Goal: Task Accomplishment & Management: Manage account settings

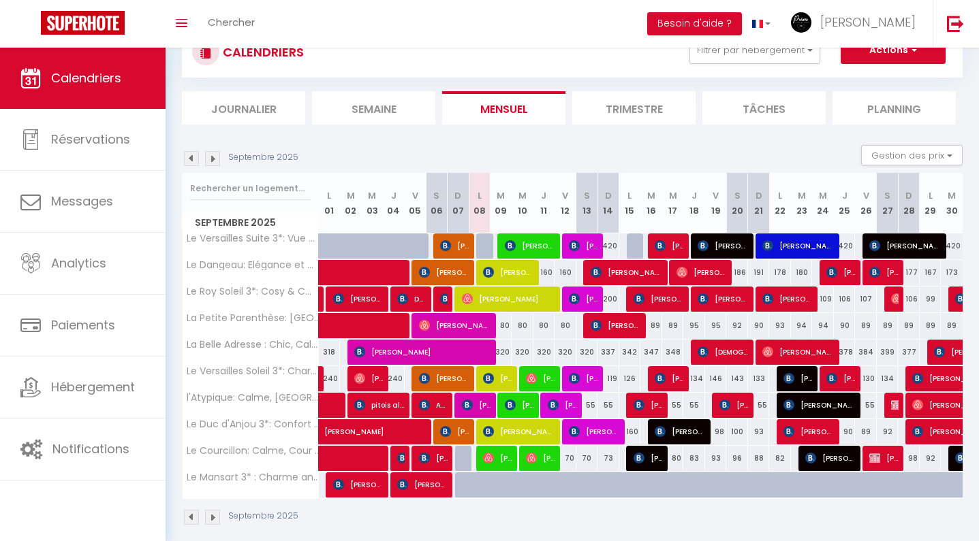
scroll to position [59, 0]
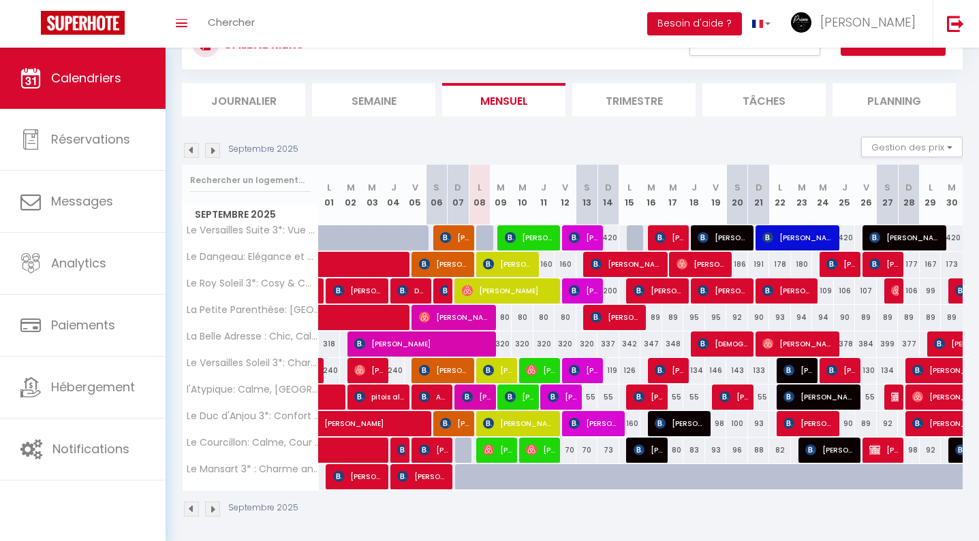
click at [501, 267] on span "[PERSON_NAME]" at bounding box center [508, 264] width 51 height 26
select select "OK"
select select "1"
select select "0"
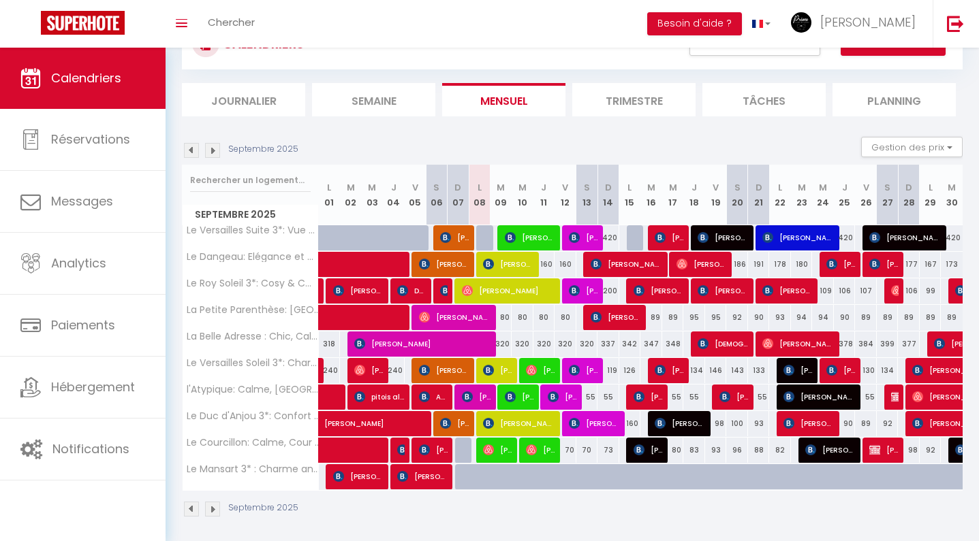
select select "1"
select select
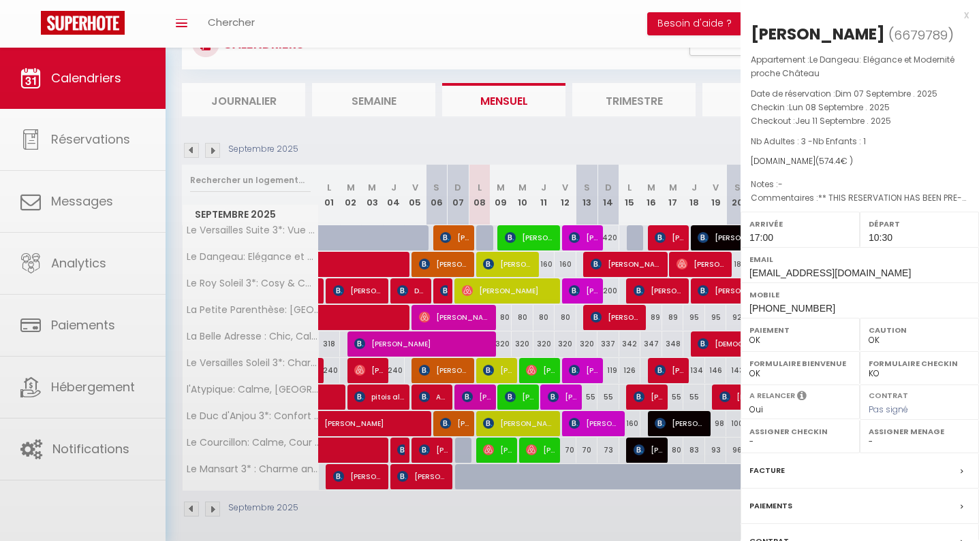
select select "32647"
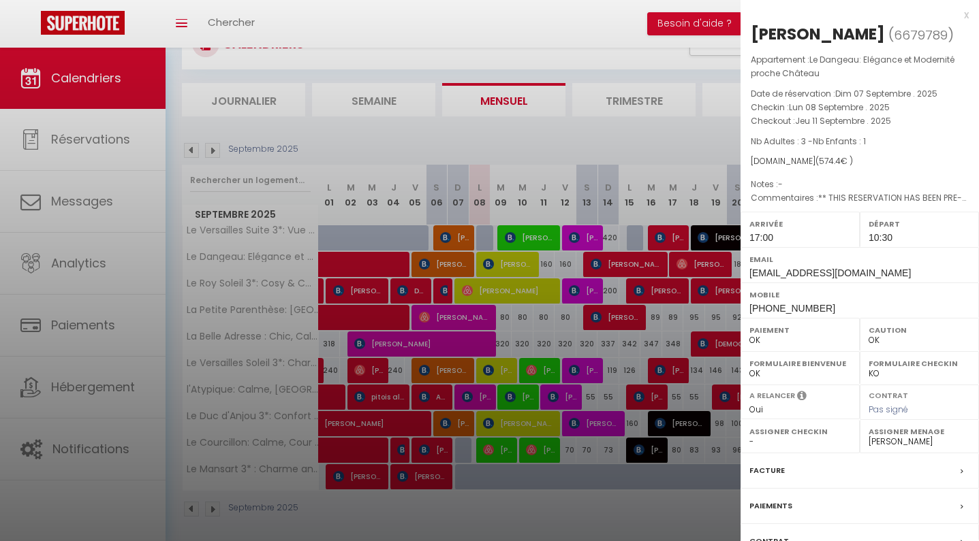
click at [567, 152] on div at bounding box center [489, 270] width 979 height 541
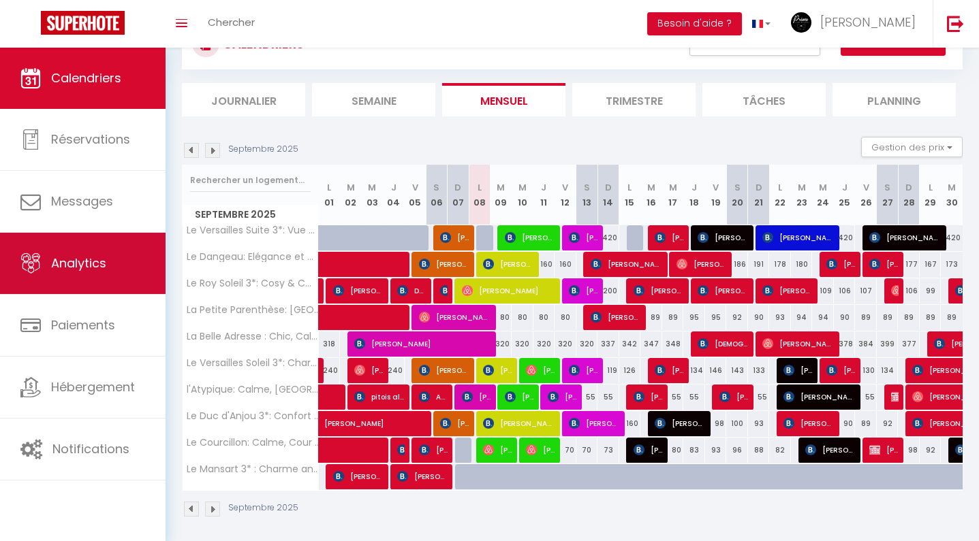
click at [83, 266] on span "Analytics" at bounding box center [78, 263] width 55 height 17
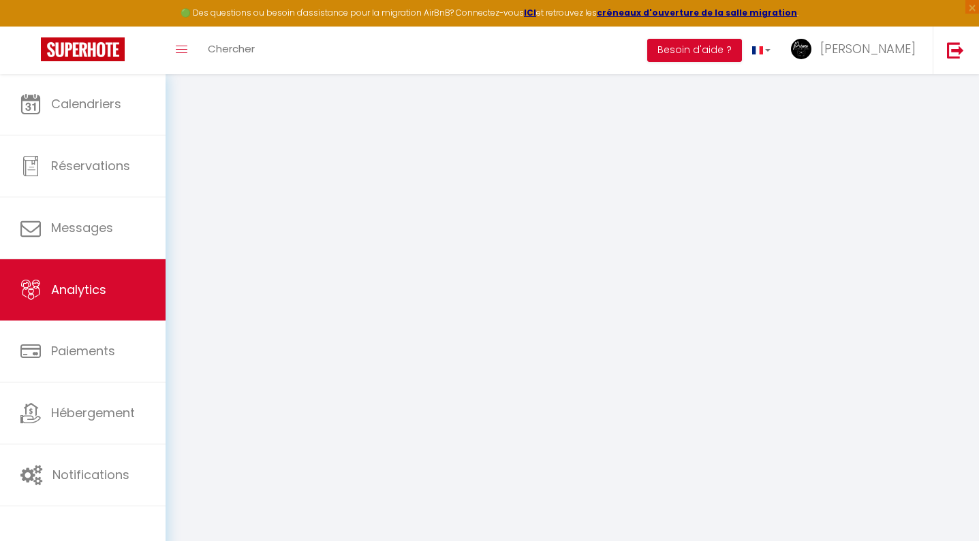
select select "2025"
select select "9"
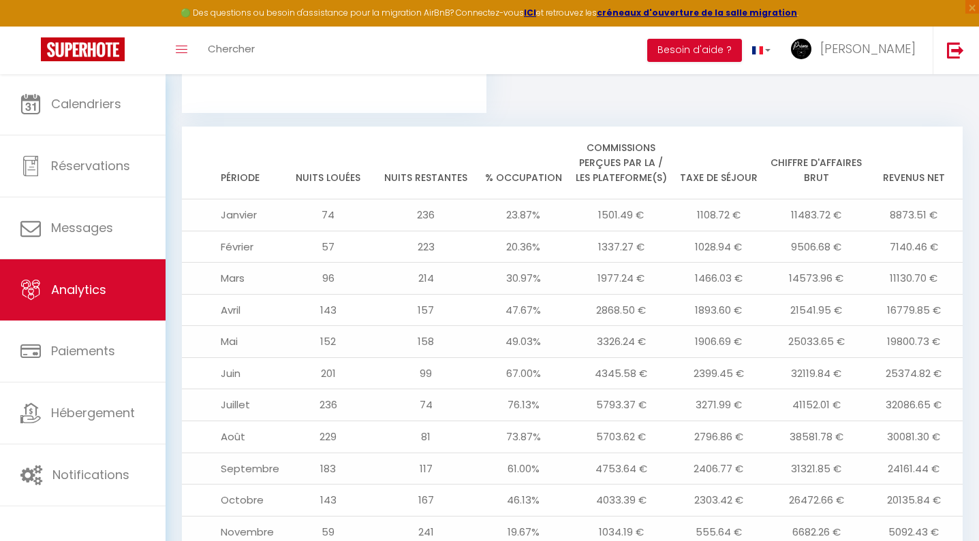
scroll to position [1453, 0]
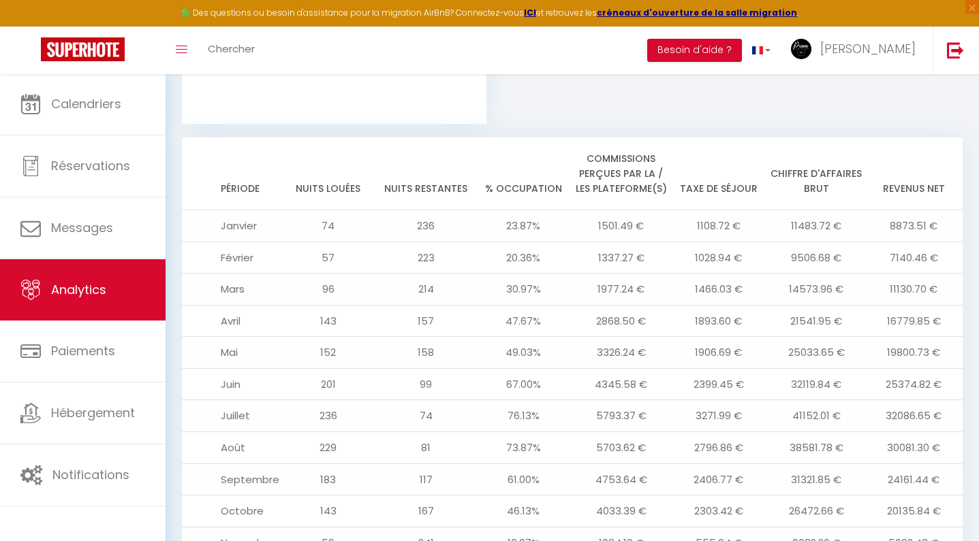
click at [99, 54] on img at bounding box center [83, 49] width 84 height 24
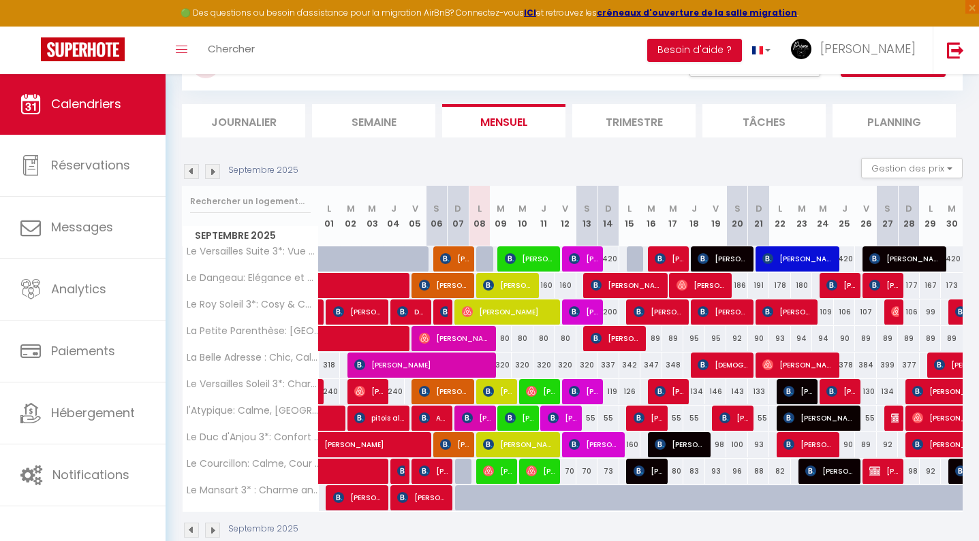
scroll to position [69, 0]
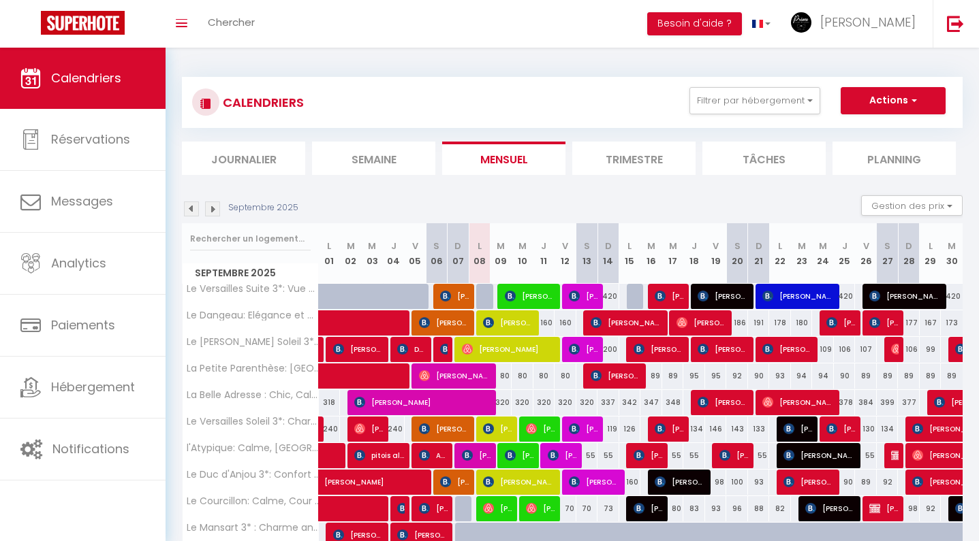
click at [456, 291] on span "[PERSON_NAME]" at bounding box center [454, 296] width 29 height 26
select select "OK"
select select "1"
select select "0"
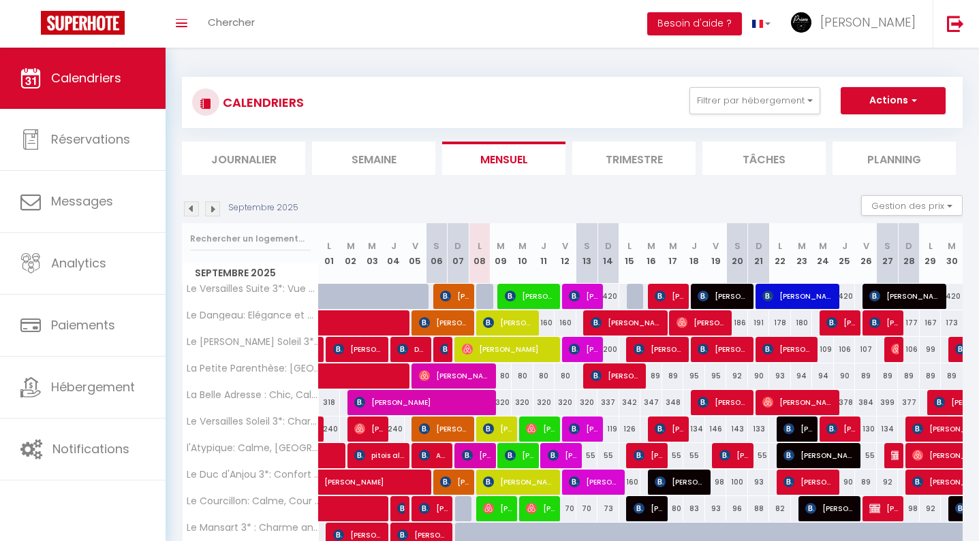
select select "1"
select select
select select "32647"
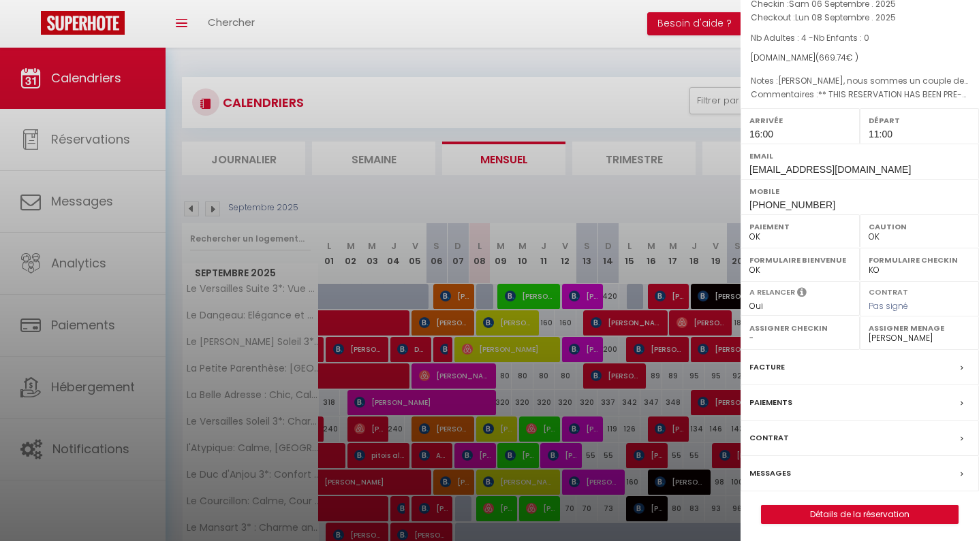
scroll to position [103, 0]
click at [180, 377] on div at bounding box center [489, 270] width 979 height 541
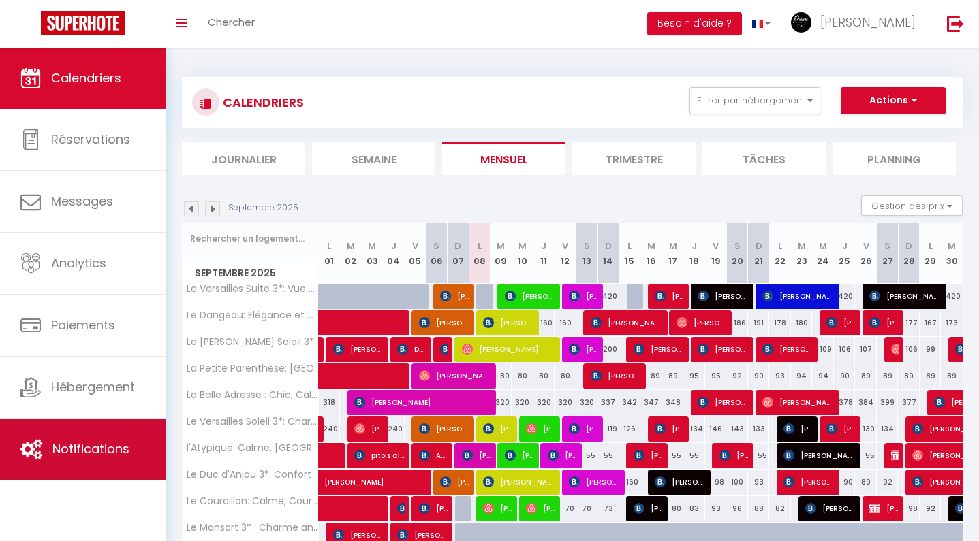
click at [112, 443] on span "Notifications" at bounding box center [90, 449] width 77 height 17
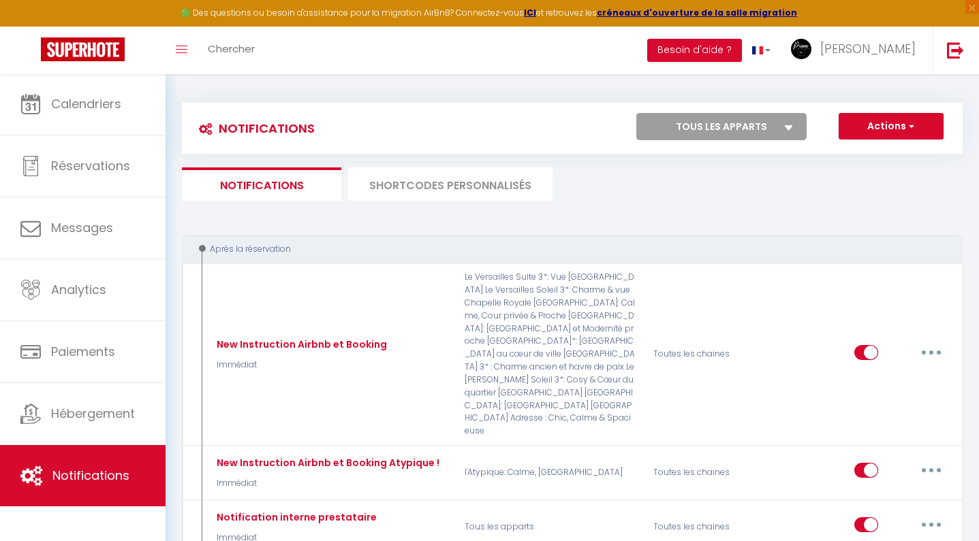
click at [415, 176] on li "SHORTCODES PERSONNALISÉS" at bounding box center [450, 184] width 204 height 33
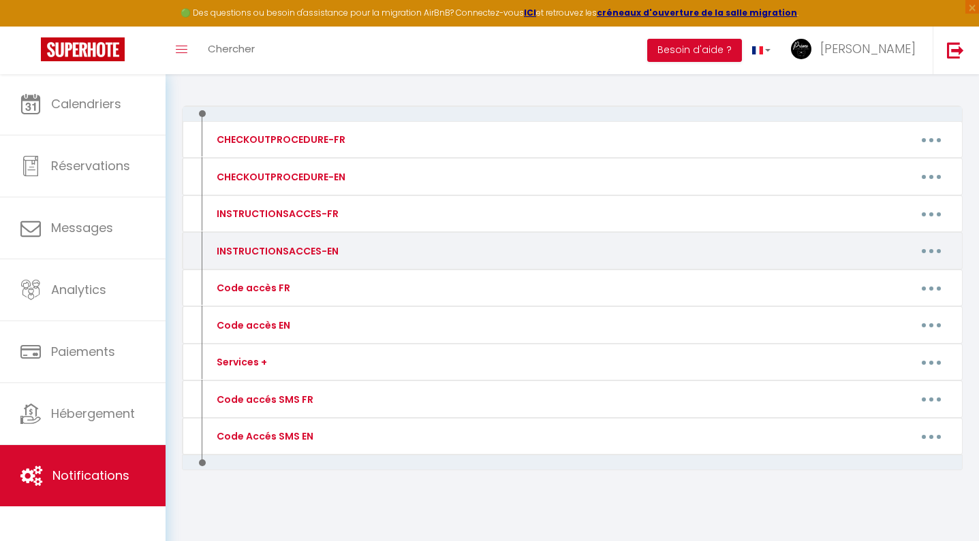
scroll to position [129, 0]
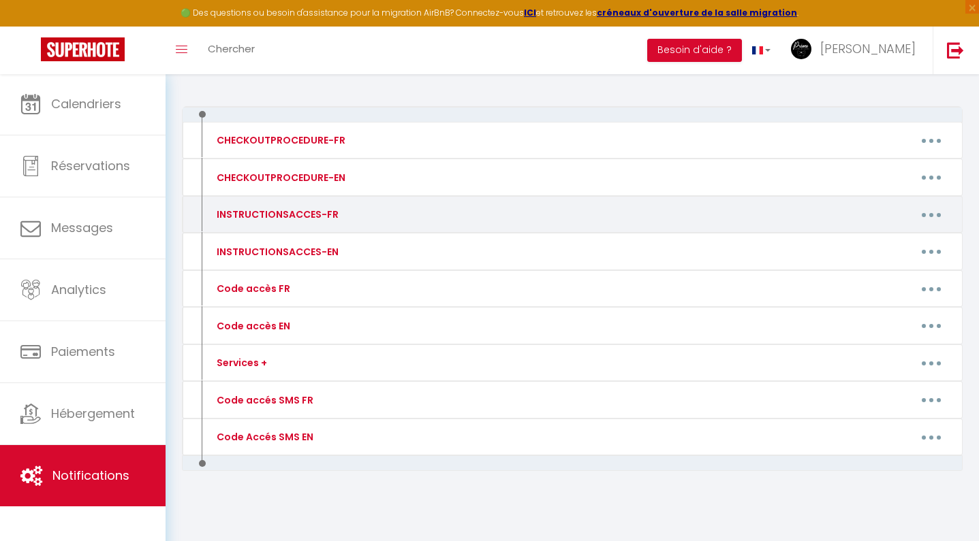
click at [924, 215] on button "button" at bounding box center [931, 215] width 38 height 22
click at [878, 244] on link "Editer" at bounding box center [895, 245] width 101 height 23
type input "INSTRUCTIONSACCES-FR"
type textarea "Veuillez trouver ci-joint le lien de votre livret d'accueil numérique dans le q…"
type textarea "[URL][DOMAIN_NAME] - Nous restons disponible"
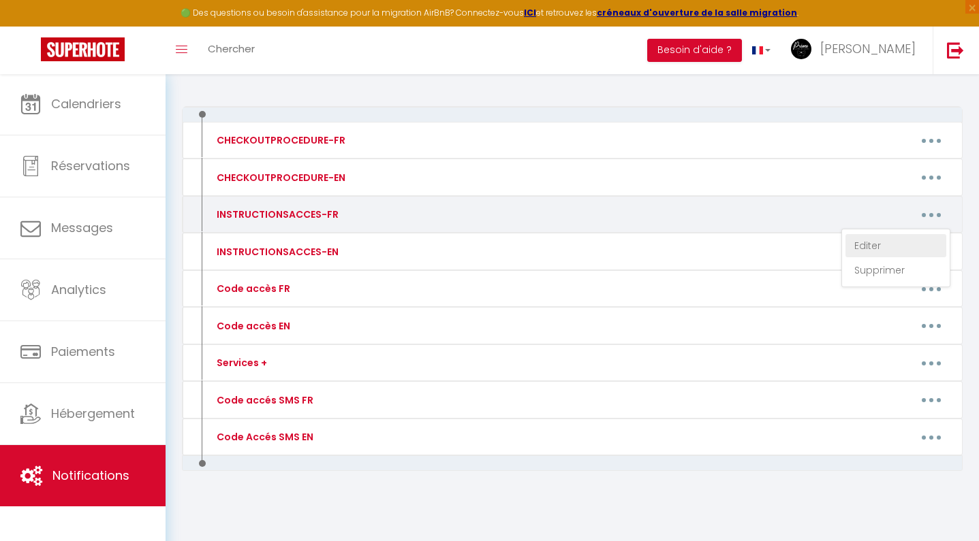
type textarea "[URL][DOMAIN_NAME] - Nous restons disponible"
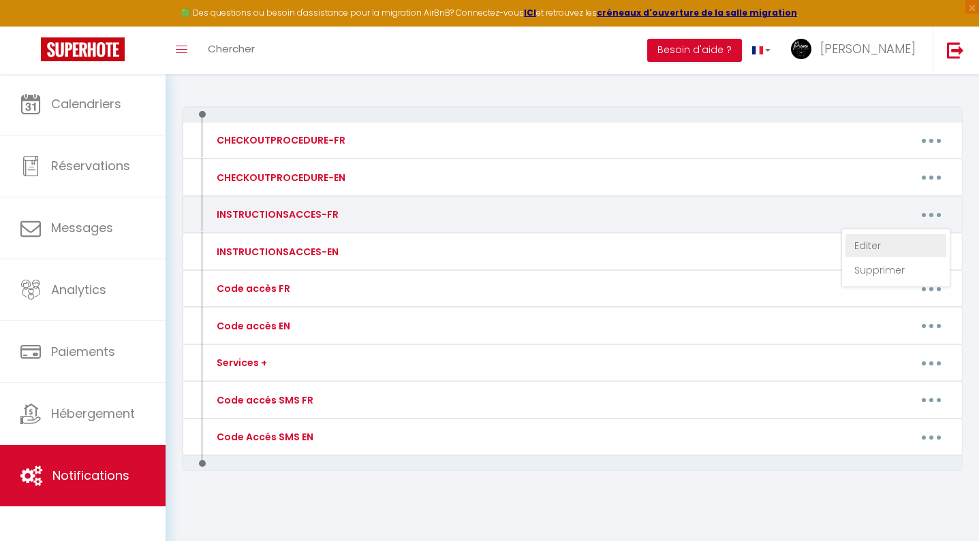
type textarea "[URL][DOMAIN_NAME][PERSON_NAME] - Nous restons disponible"
type textarea "[URL][DOMAIN_NAME] - Nous restons disponible"
type textarea "la video est en cours de montage suite à des modifications, n'hésitez pas à nou…"
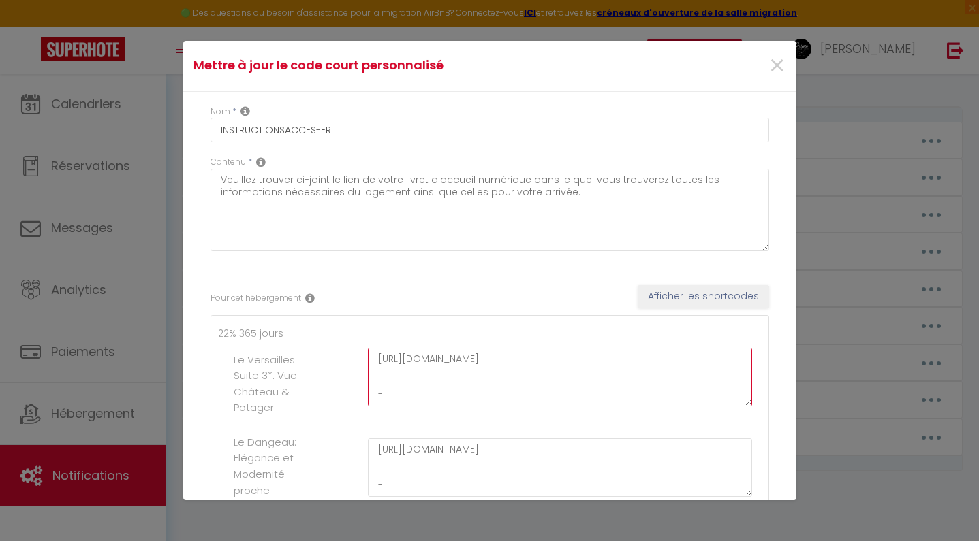
click at [439, 358] on textarea "[URL][DOMAIN_NAME] - Nous restons disponible" at bounding box center [560, 377] width 385 height 59
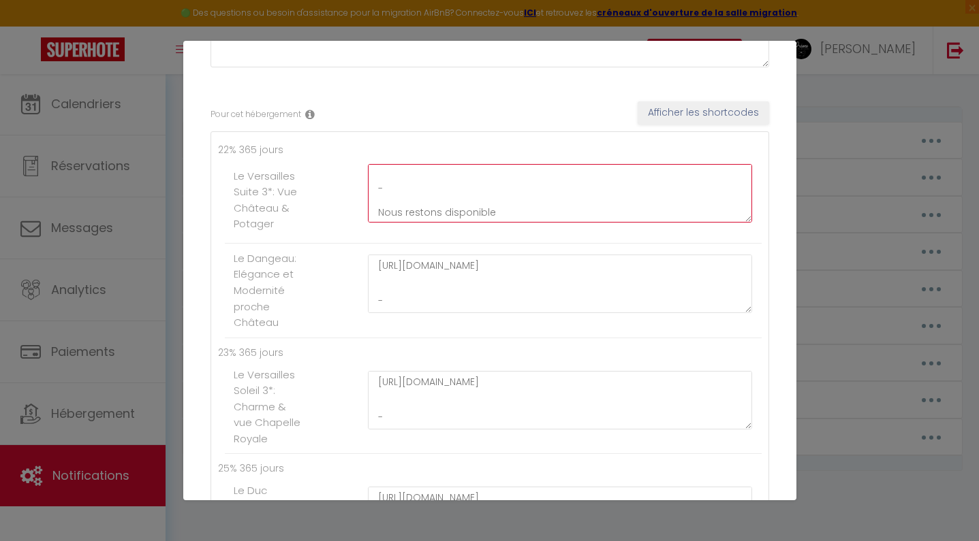
scroll to position [191, 0]
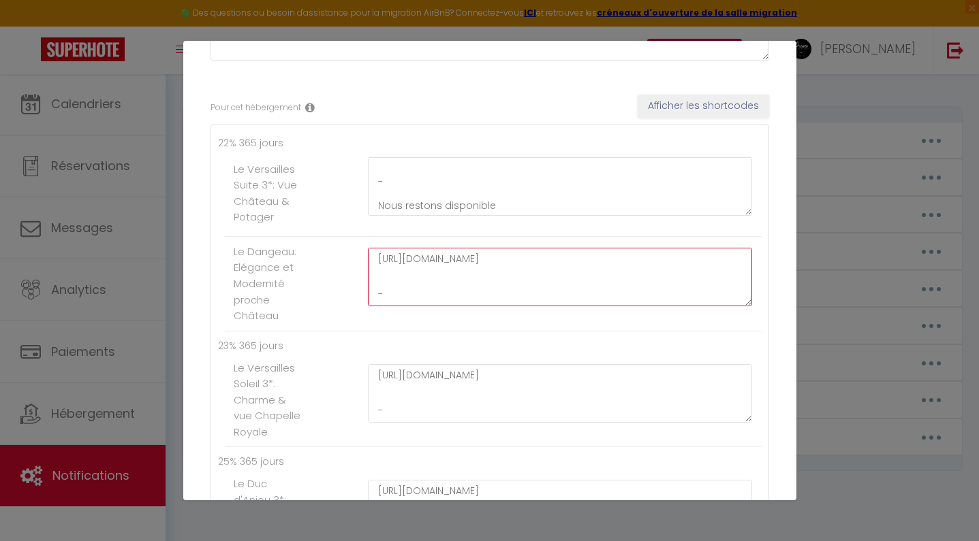
click at [444, 266] on textarea "[URL][DOMAIN_NAME] - Nous restons disponible" at bounding box center [560, 277] width 385 height 59
click at [445, 262] on textarea "[URL][DOMAIN_NAME] - Nous restons disponible" at bounding box center [560, 277] width 385 height 59
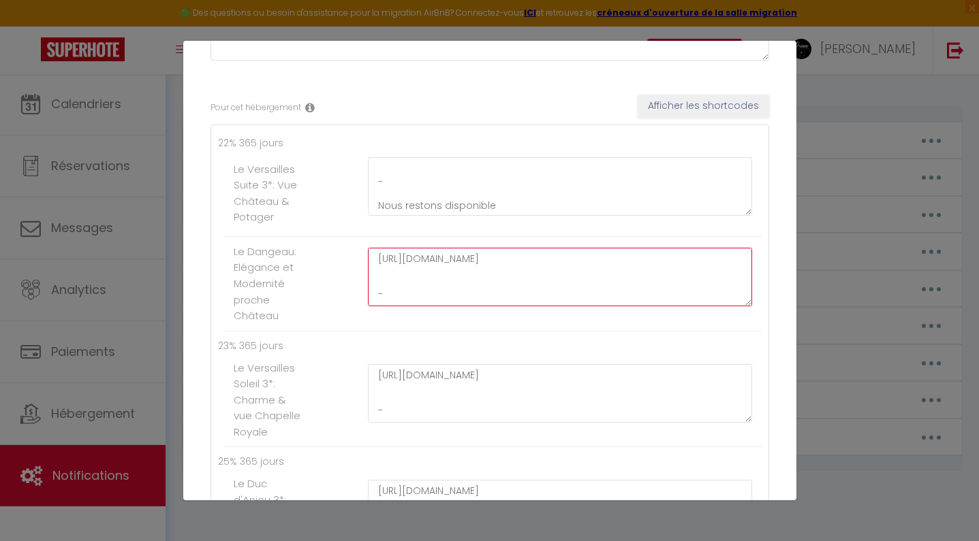
click at [445, 262] on textarea "[URL][DOMAIN_NAME] - Nous restons disponible" at bounding box center [560, 277] width 385 height 59
click at [449, 256] on textarea "[URL][DOMAIN_NAME] - Nous restons disponible" at bounding box center [560, 277] width 385 height 59
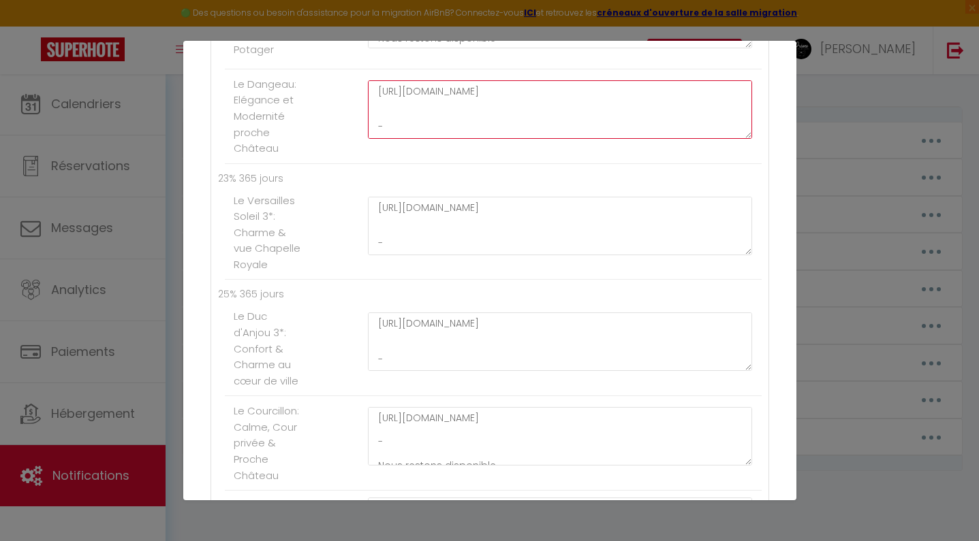
scroll to position [363, 0]
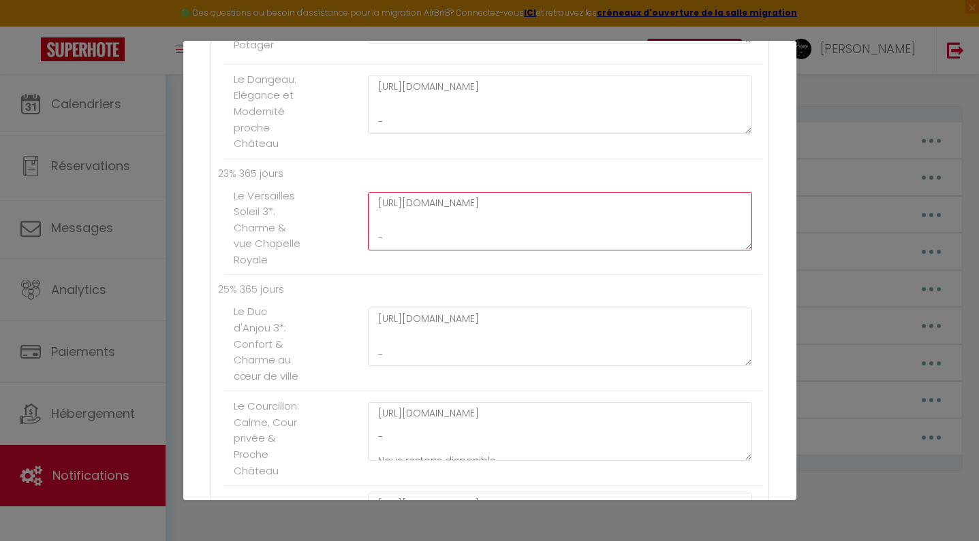
click at [449, 196] on textarea "[URL][DOMAIN_NAME] - Nous restons disponible" at bounding box center [560, 221] width 385 height 59
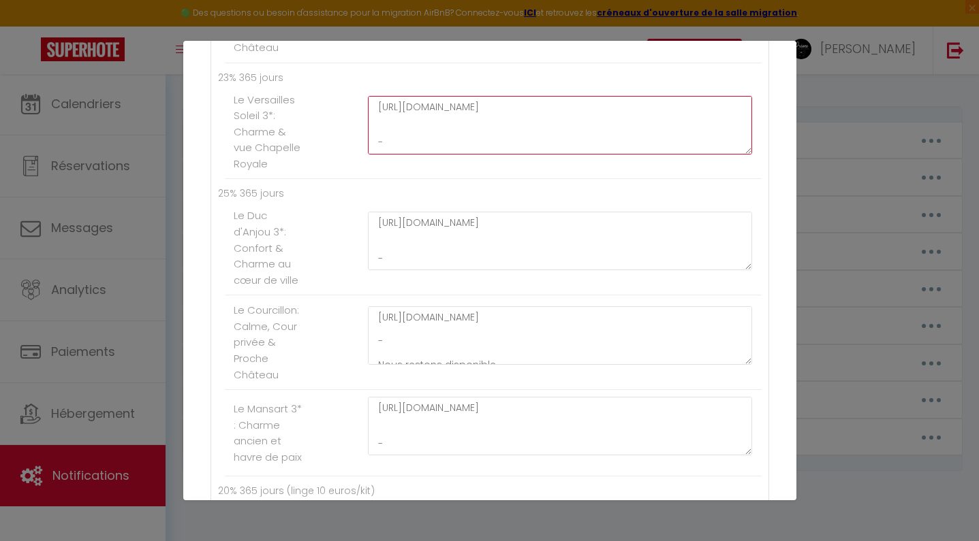
scroll to position [462, 0]
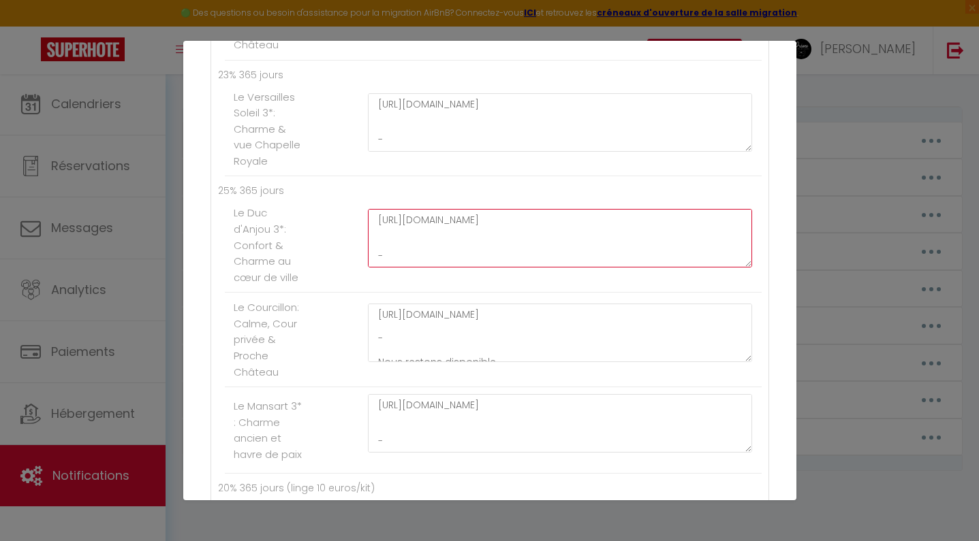
click at [402, 213] on textarea "[URL][DOMAIN_NAME] - Nous restons disponible" at bounding box center [560, 238] width 385 height 59
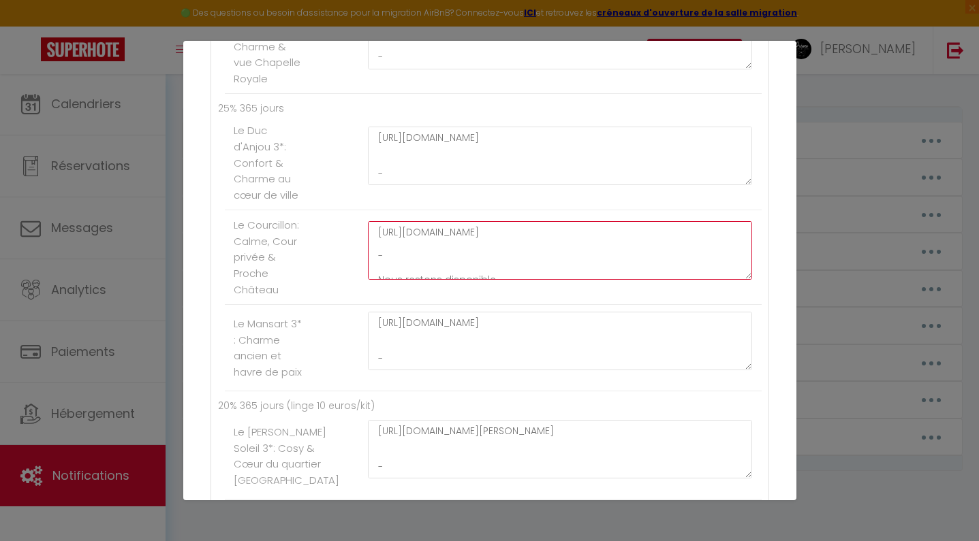
click at [426, 227] on textarea "[URL][DOMAIN_NAME] - Nous restons disponible" at bounding box center [560, 250] width 385 height 59
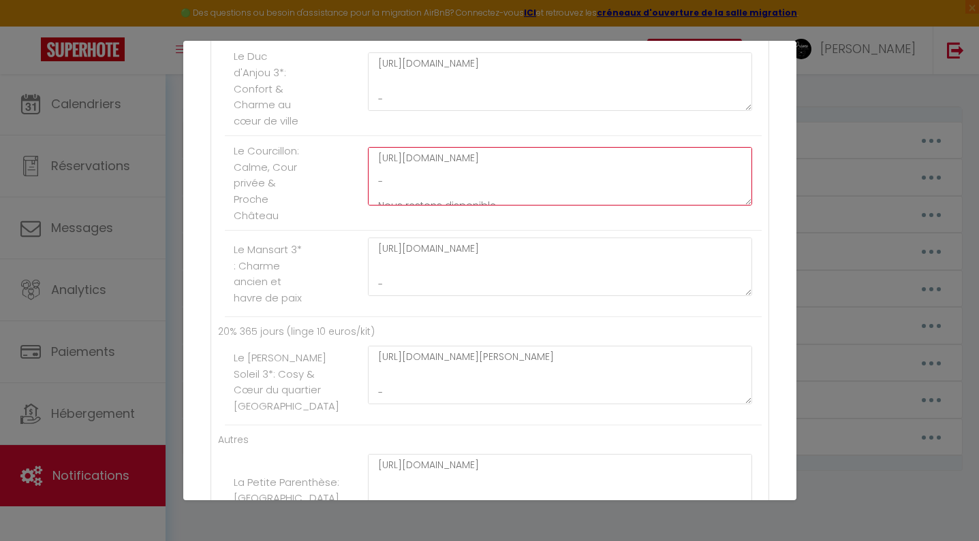
scroll to position [639, 0]
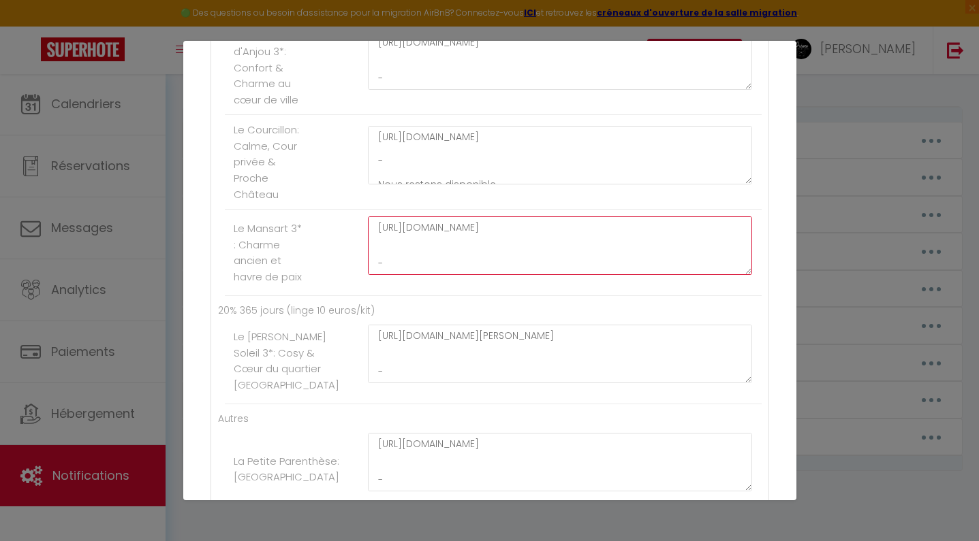
click at [455, 230] on textarea "[URL][DOMAIN_NAME] - Nous restons disponible" at bounding box center [560, 246] width 385 height 59
click at [456, 217] on textarea "[URL][DOMAIN_NAME] - Nous restons disponible" at bounding box center [560, 246] width 385 height 59
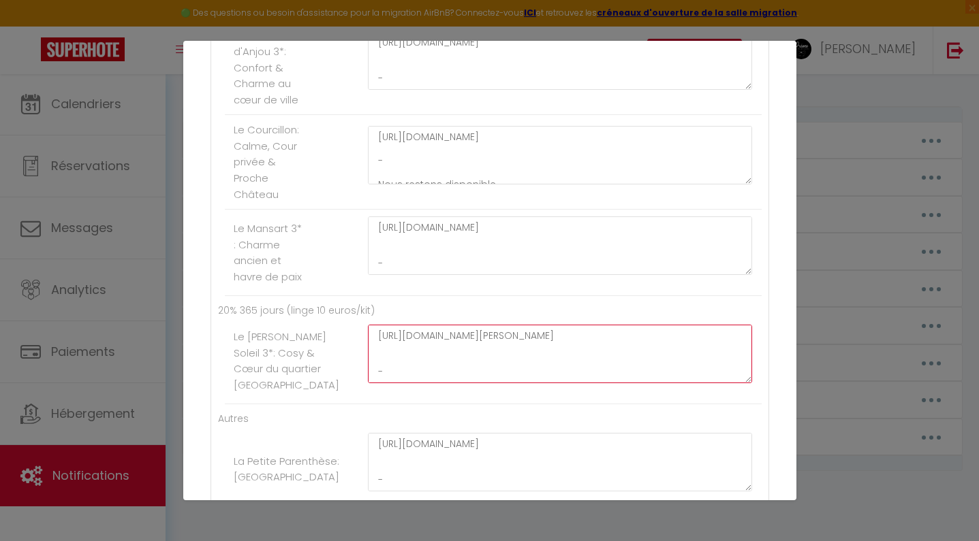
click at [404, 336] on textarea "[URL][DOMAIN_NAME][PERSON_NAME] - Nous restons disponible" at bounding box center [560, 354] width 385 height 59
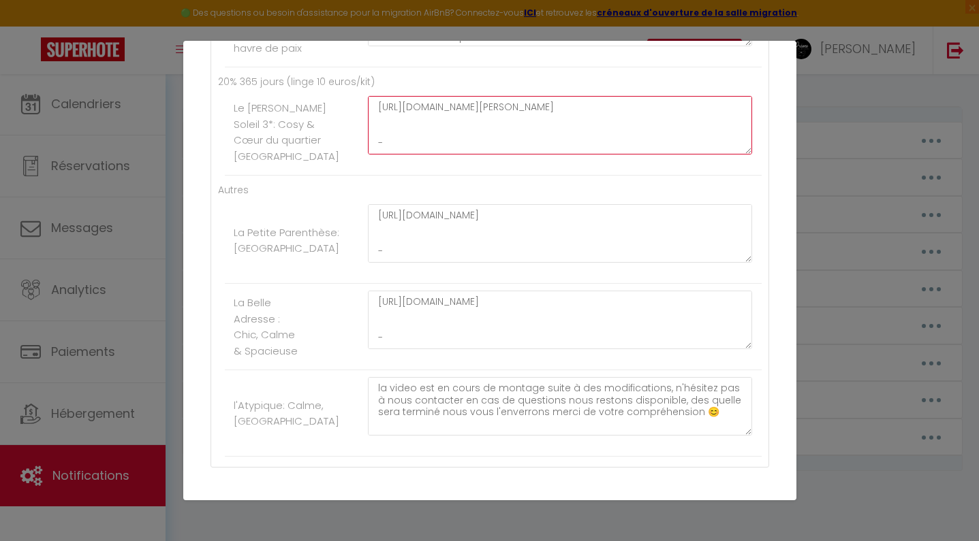
scroll to position [886, 0]
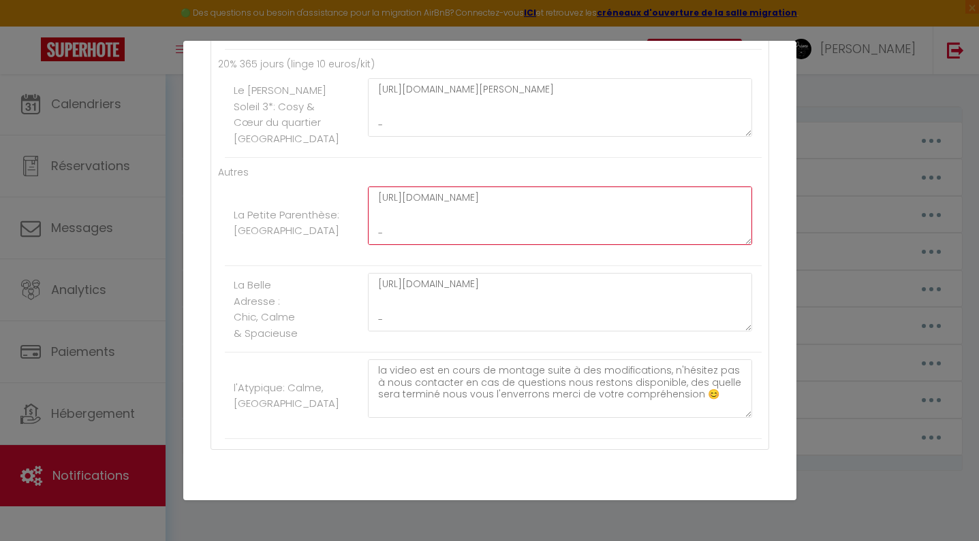
click at [419, 205] on textarea "[URL][DOMAIN_NAME] - Nous restons disponible" at bounding box center [560, 216] width 385 height 59
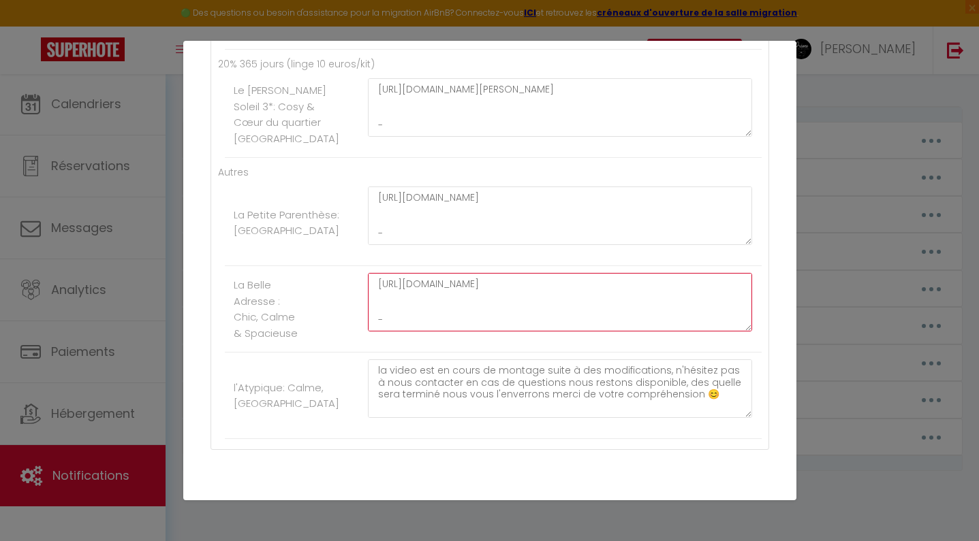
click at [416, 291] on textarea "[URL][DOMAIN_NAME] - Nous restons disponible" at bounding box center [560, 302] width 385 height 59
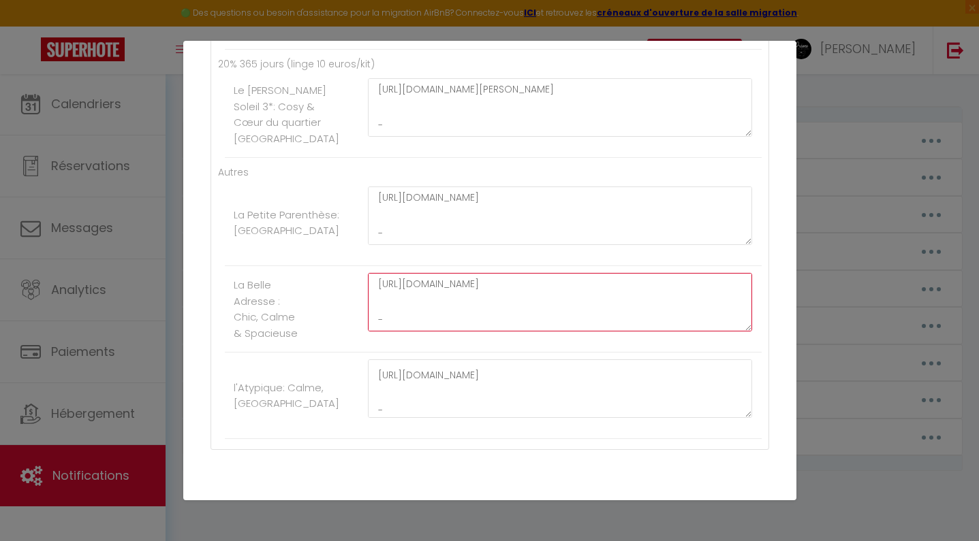
scroll to position [56, 0]
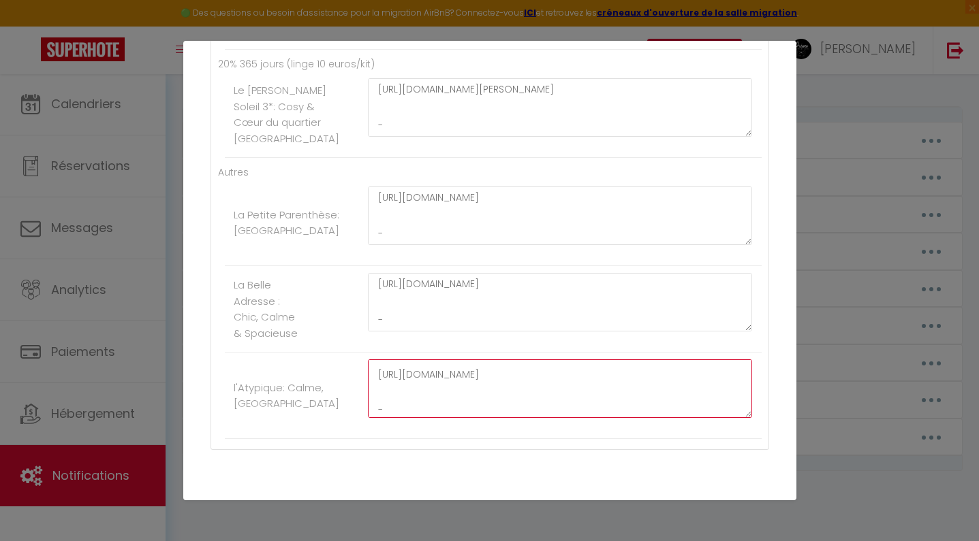
click at [411, 382] on textarea "la video est en cours de montage suite à des modifications, n'hésitez pas à nou…" at bounding box center [560, 389] width 385 height 59
